Goal: Find specific page/section: Find specific page/section

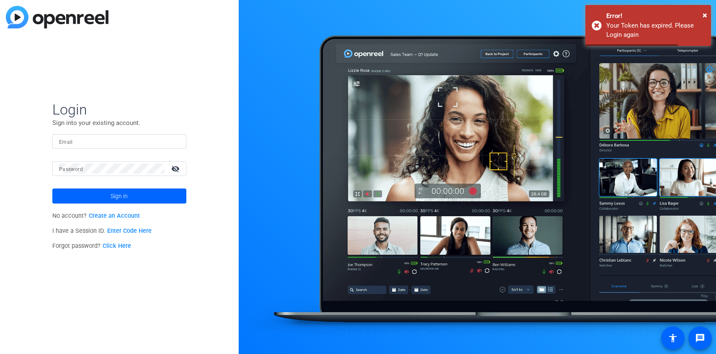
type input "david@remotevideotestimonials.com"
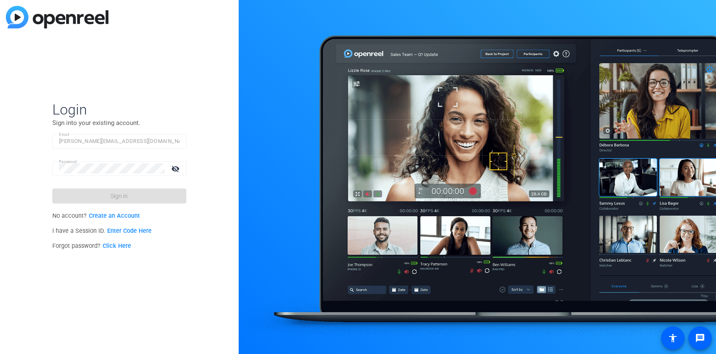
click at [165, 201] on form "Login Sign into your existing account. Email david@remotevideotestimonials.com …" at bounding box center [119, 152] width 134 height 103
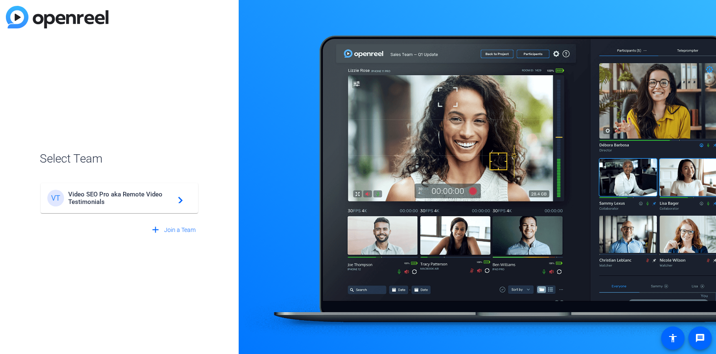
click at [149, 203] on span "Video SEO Pro aka Remote Video Testimonials" at bounding box center [120, 198] width 105 height 15
click at [149, 203] on div "VT Video SEO Pro aka Remote Video Testimonials navigate_next" at bounding box center [119, 194] width 159 height 40
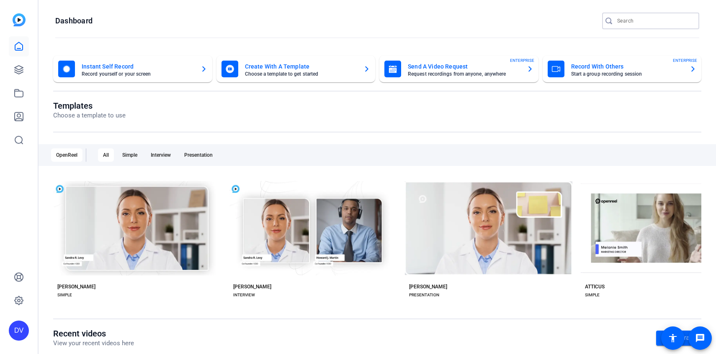
click at [619, 23] on input "Search" at bounding box center [654, 21] width 75 height 10
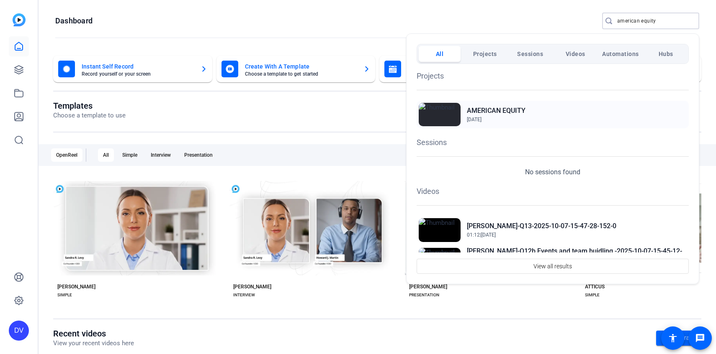
type input "american equity"
click at [563, 117] on div "AMERICAN EQUITY May 19, 2025" at bounding box center [552, 115] width 272 height 28
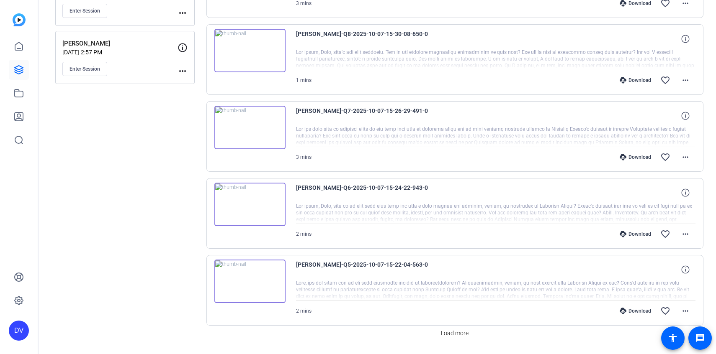
scroll to position [646, 0]
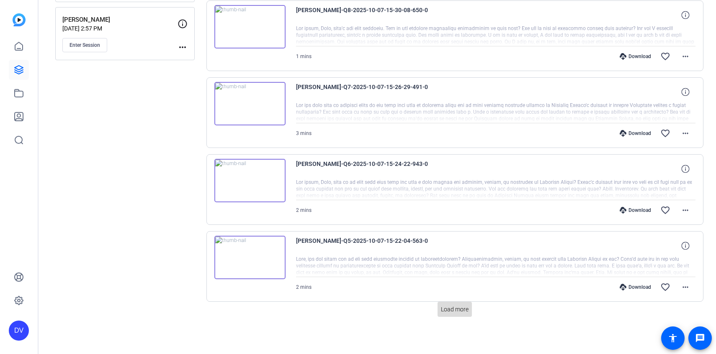
click at [453, 314] on span "Load more" at bounding box center [455, 310] width 28 height 9
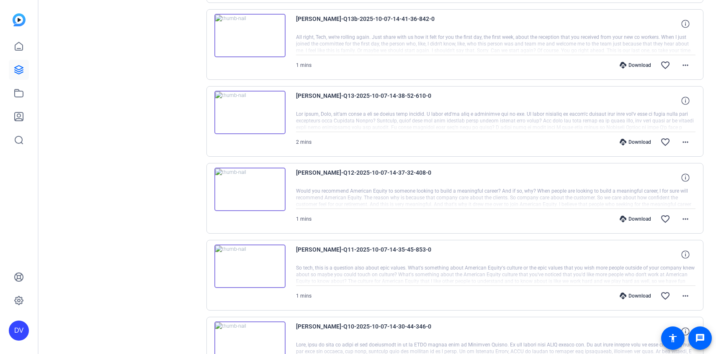
scroll to position [1416, 0]
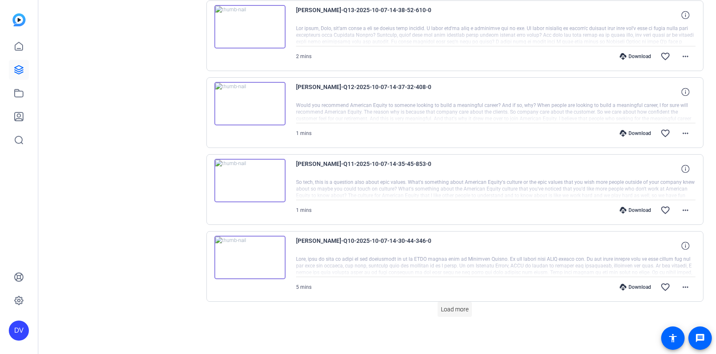
click at [448, 309] on span "Load more" at bounding box center [455, 310] width 28 height 9
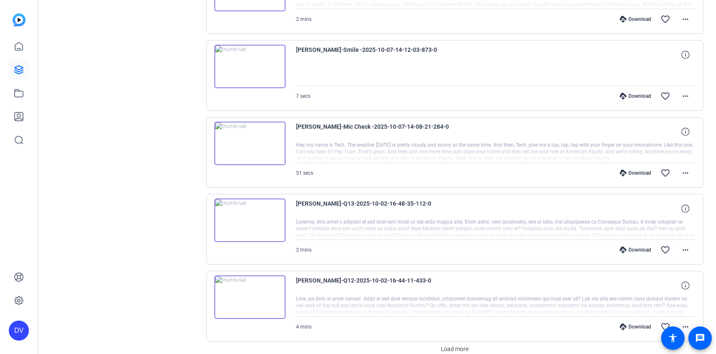
scroll to position [2186, 0]
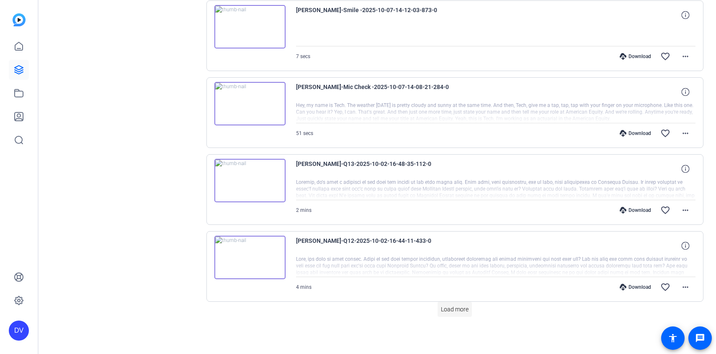
click at [462, 305] on span at bounding box center [454, 310] width 34 height 20
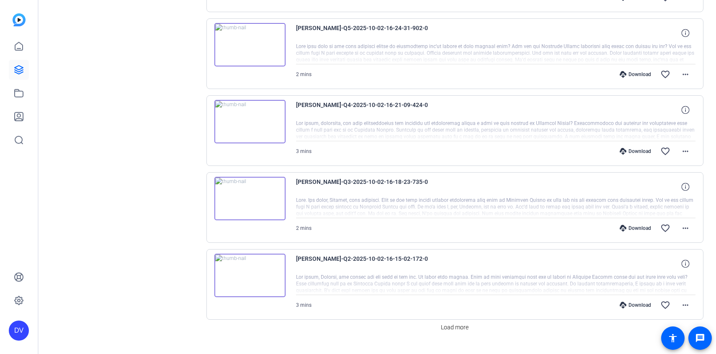
scroll to position [2956, 0]
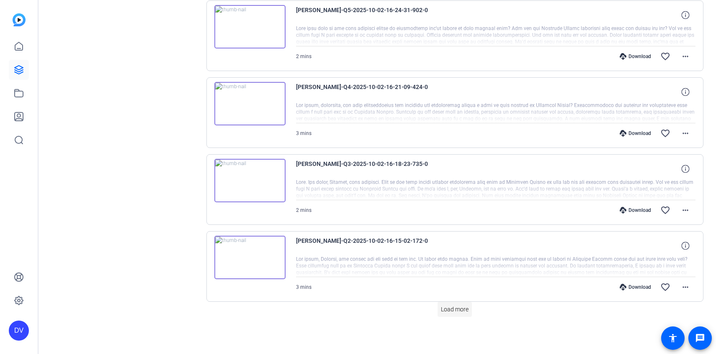
click at [462, 301] on span at bounding box center [454, 310] width 34 height 20
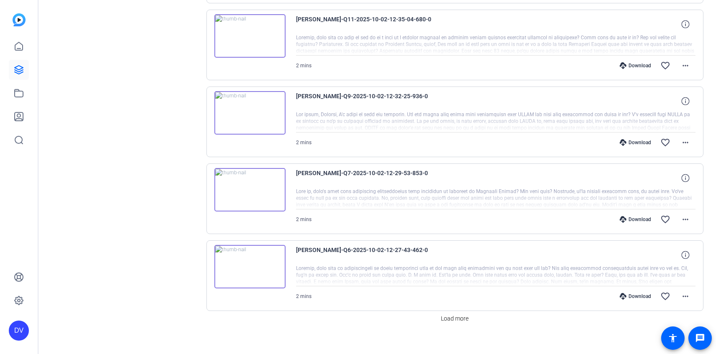
scroll to position [3716, 0]
